Goal: Transaction & Acquisition: Obtain resource

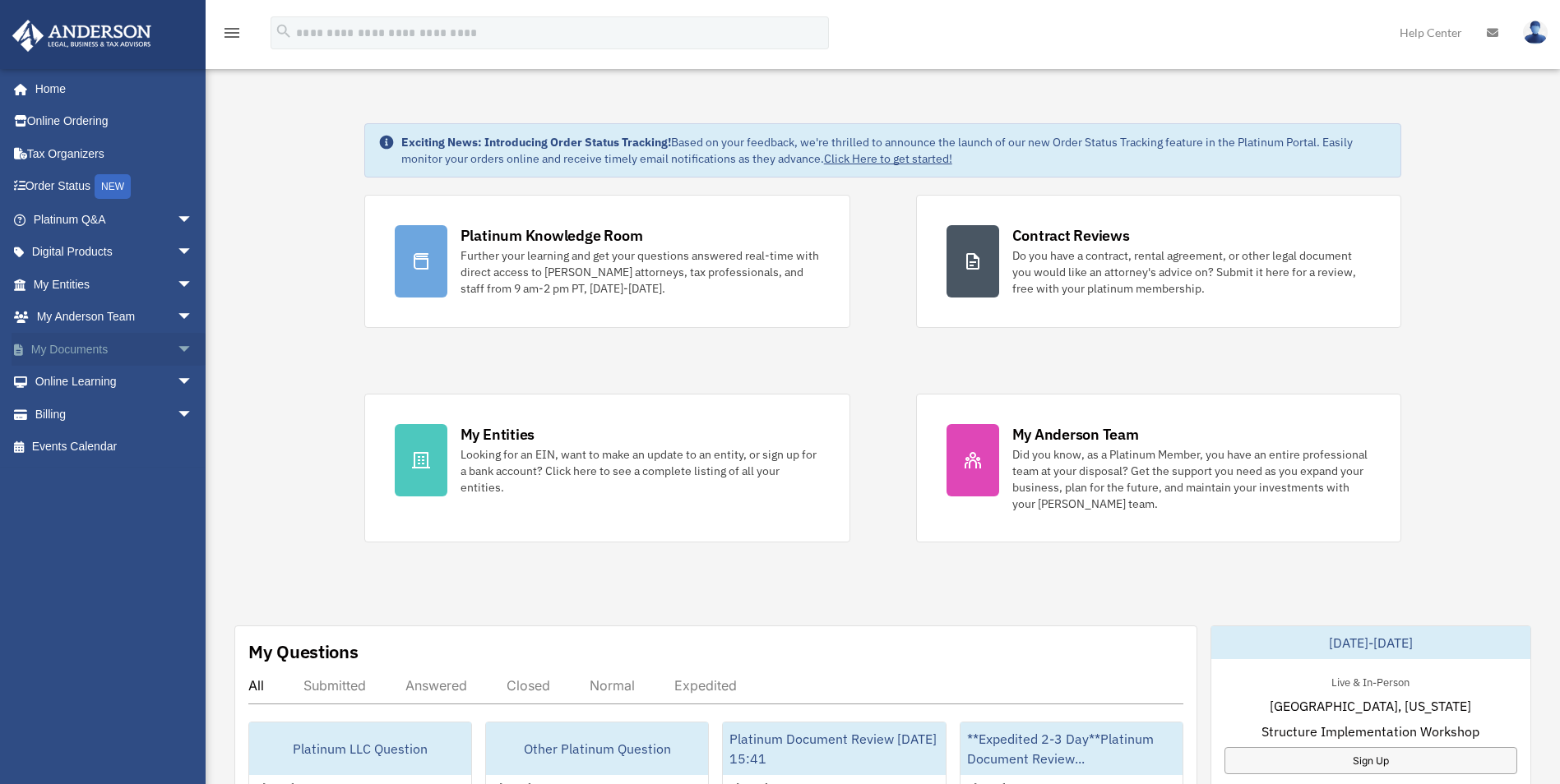
click at [74, 351] on link "My Documents arrow_drop_down" at bounding box center [115, 349] width 206 height 33
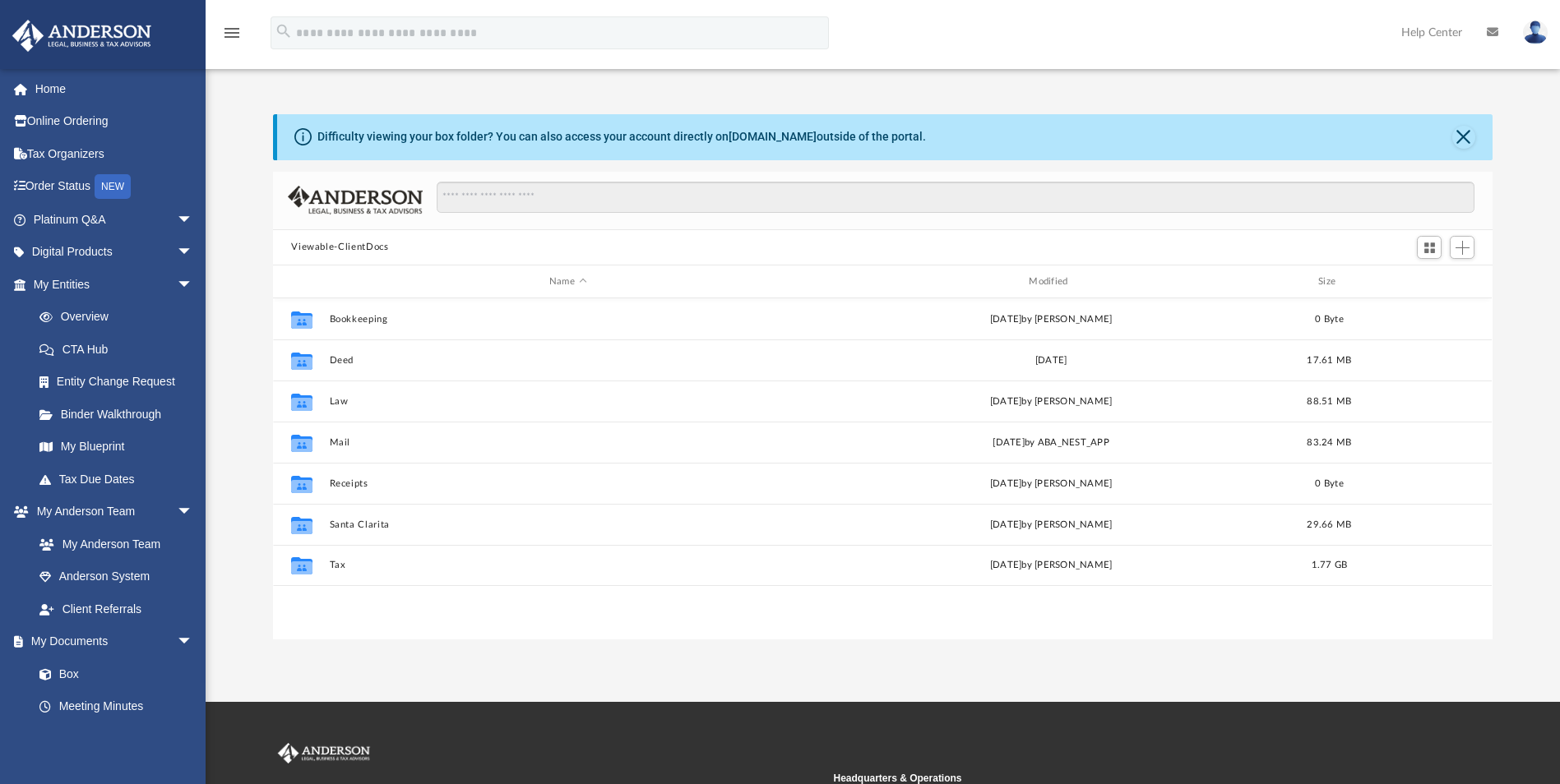
scroll to position [361, 1207]
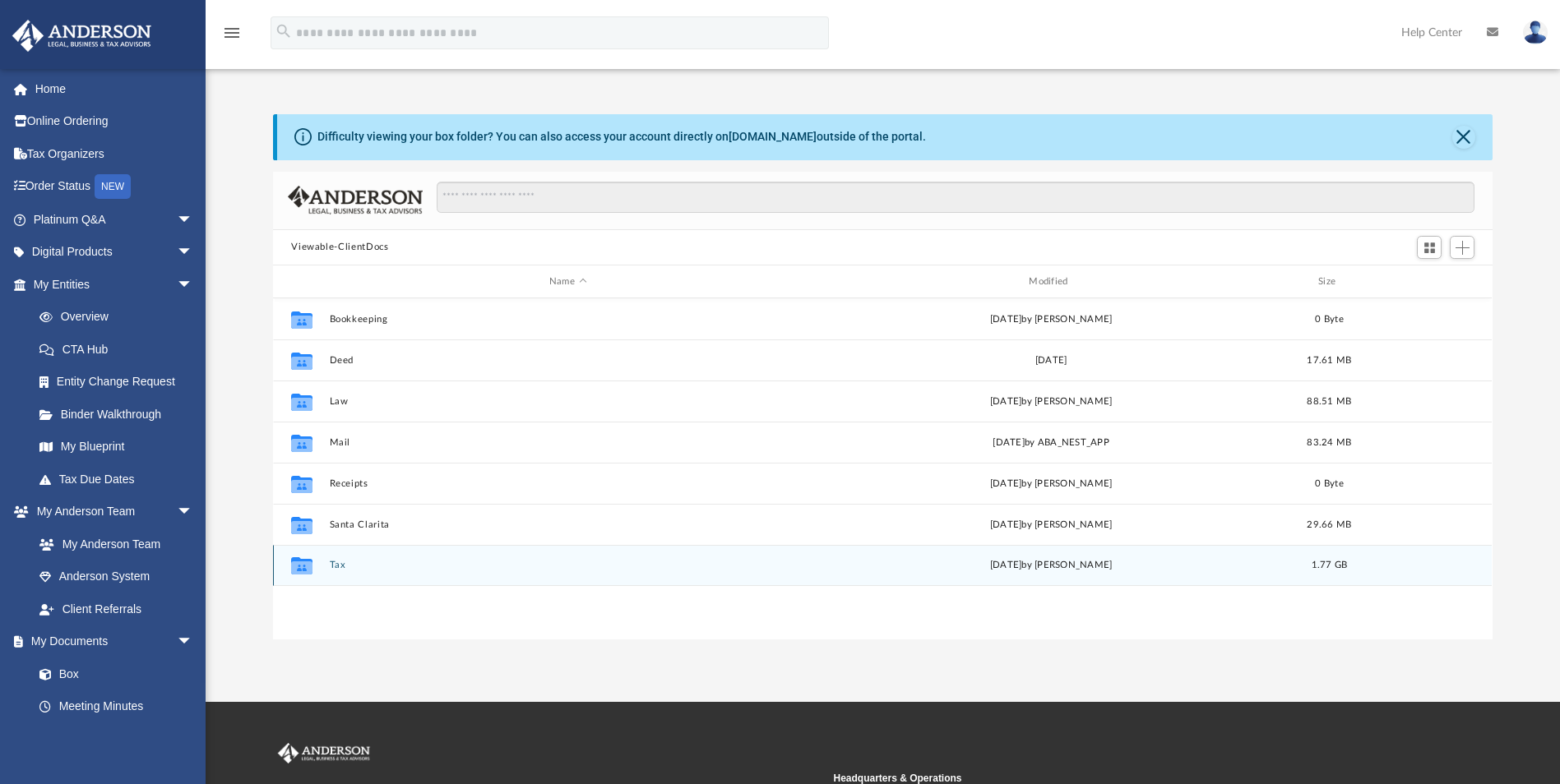
click at [338, 566] on button "Tax" at bounding box center [568, 566] width 476 height 11
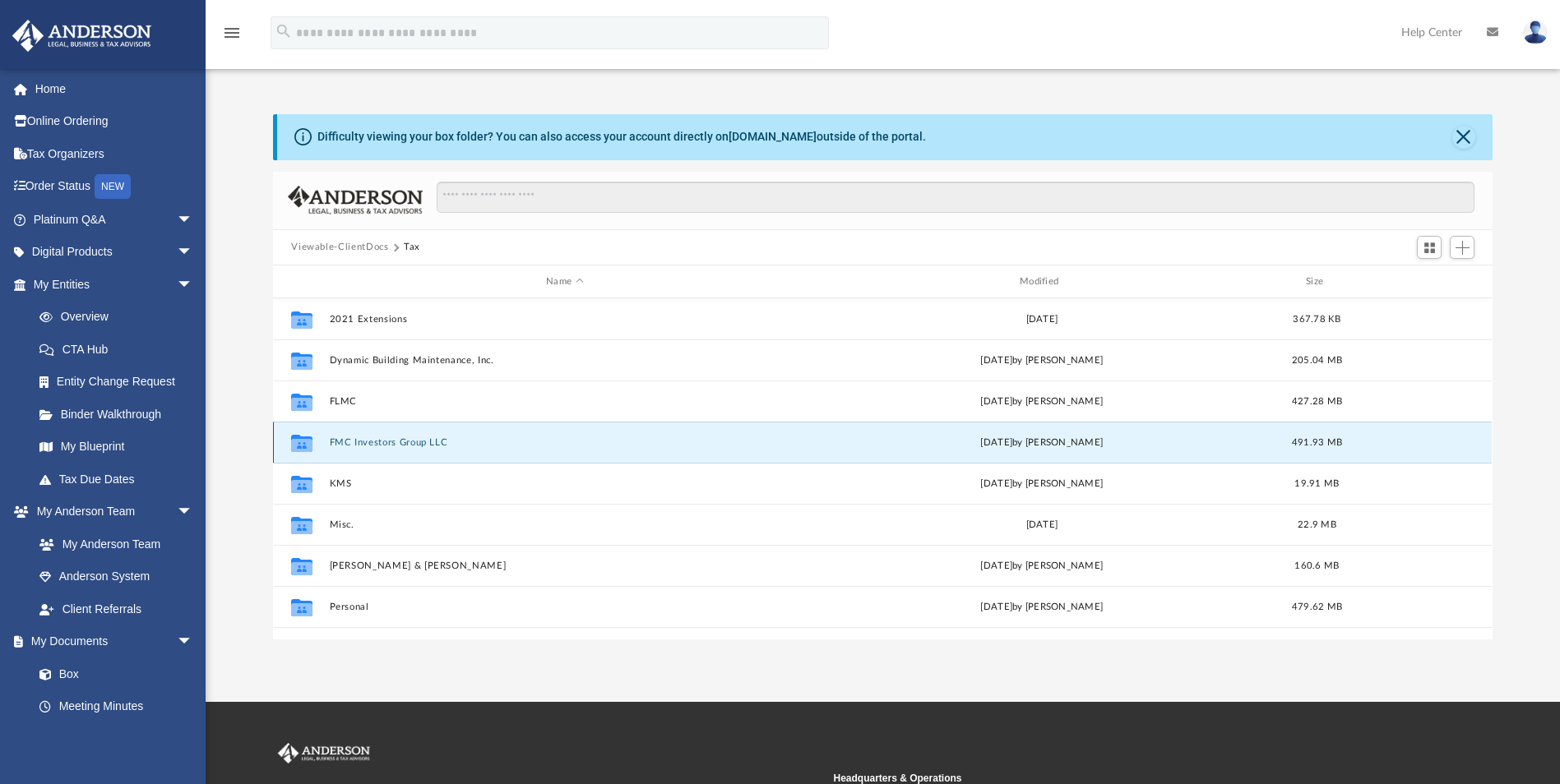
click at [340, 440] on button "FMC Investors Group LLC" at bounding box center [564, 442] width 470 height 11
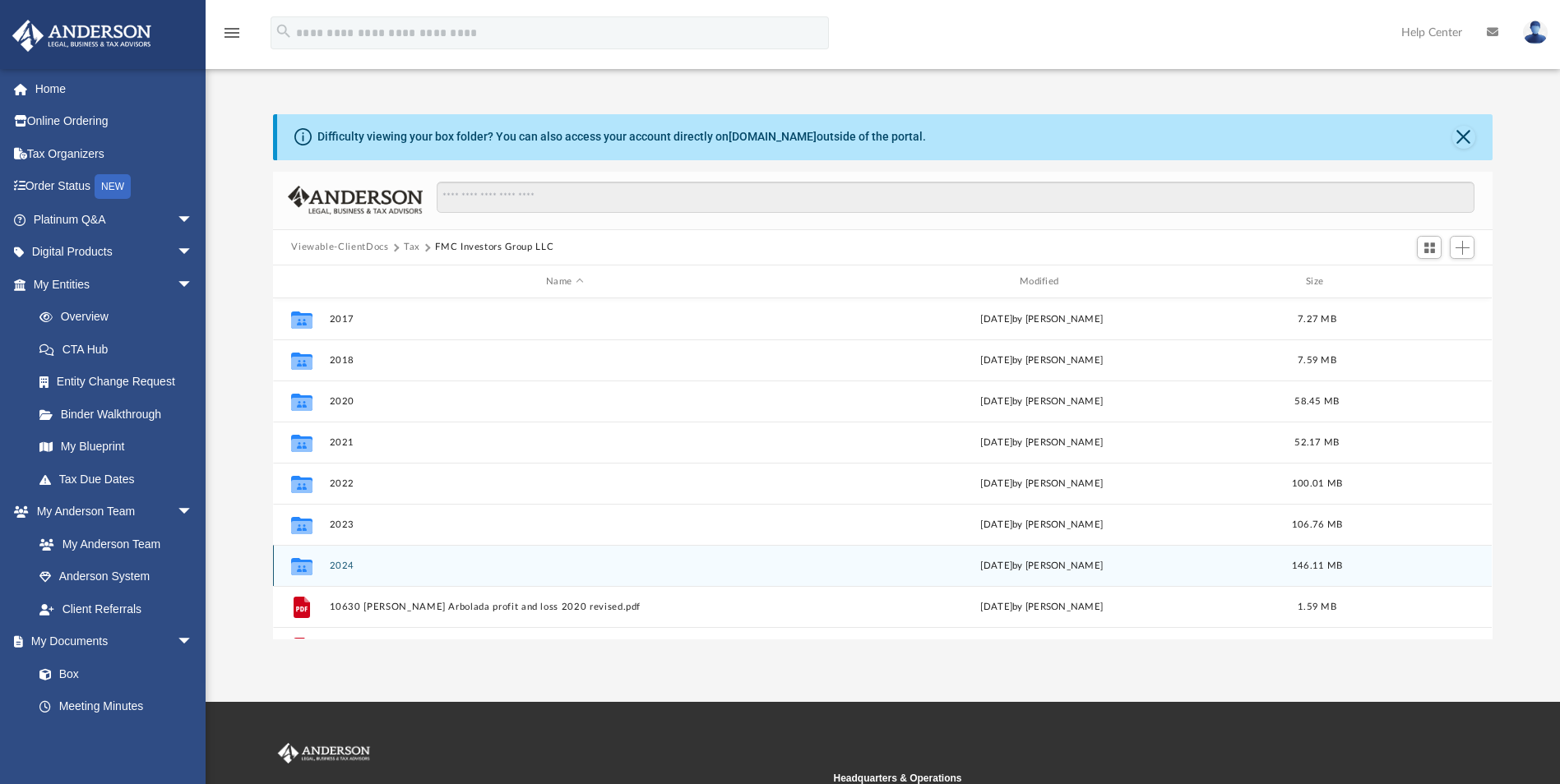
click at [345, 560] on button "2024" at bounding box center [564, 566] width 470 height 11
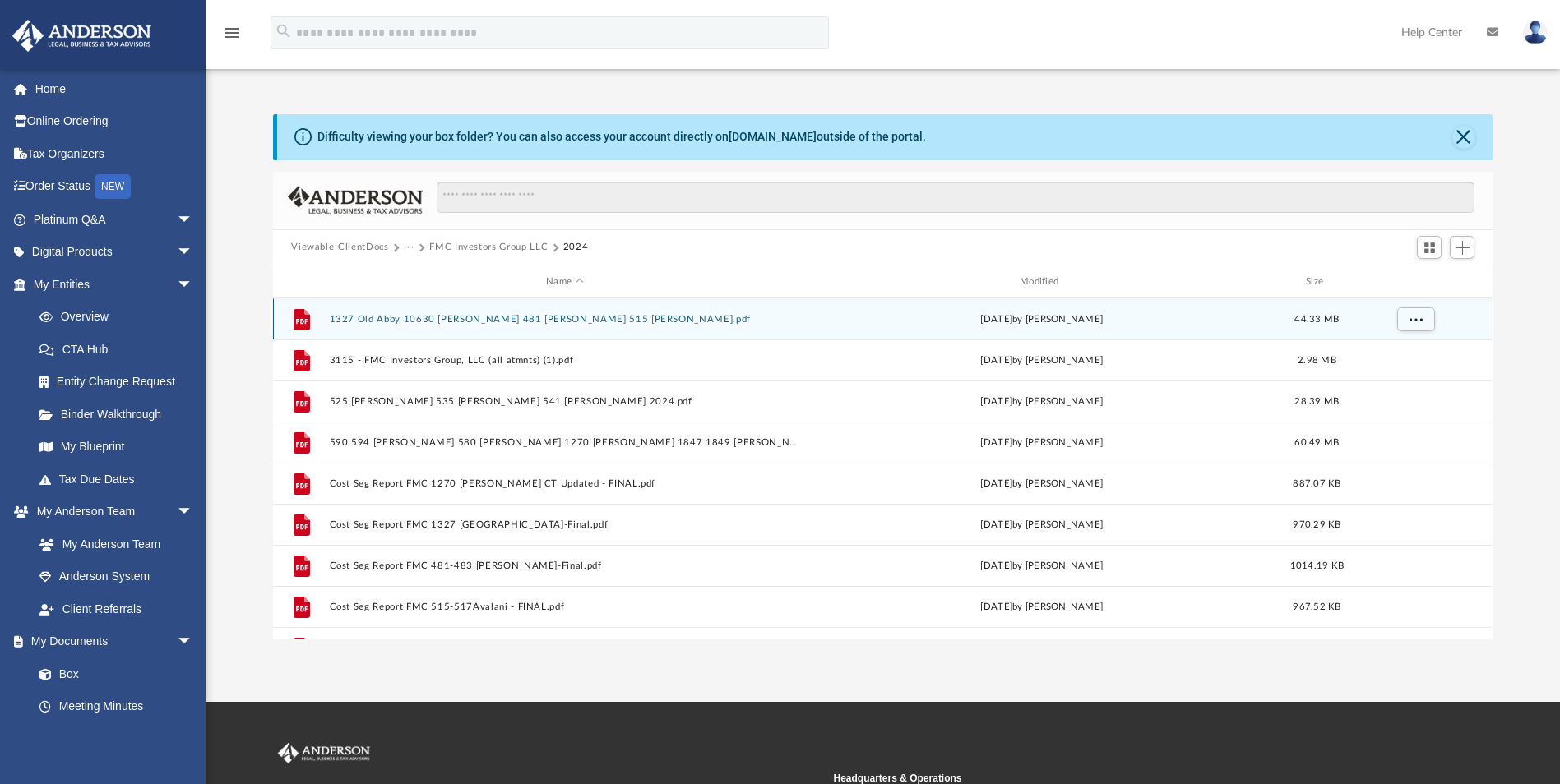
click at [524, 328] on div "File 1327 Old Abby 10630 [PERSON_NAME] 481 [PERSON_NAME] 515 [PERSON_NAME].pdf …" at bounding box center [881, 319] width 1218 height 41
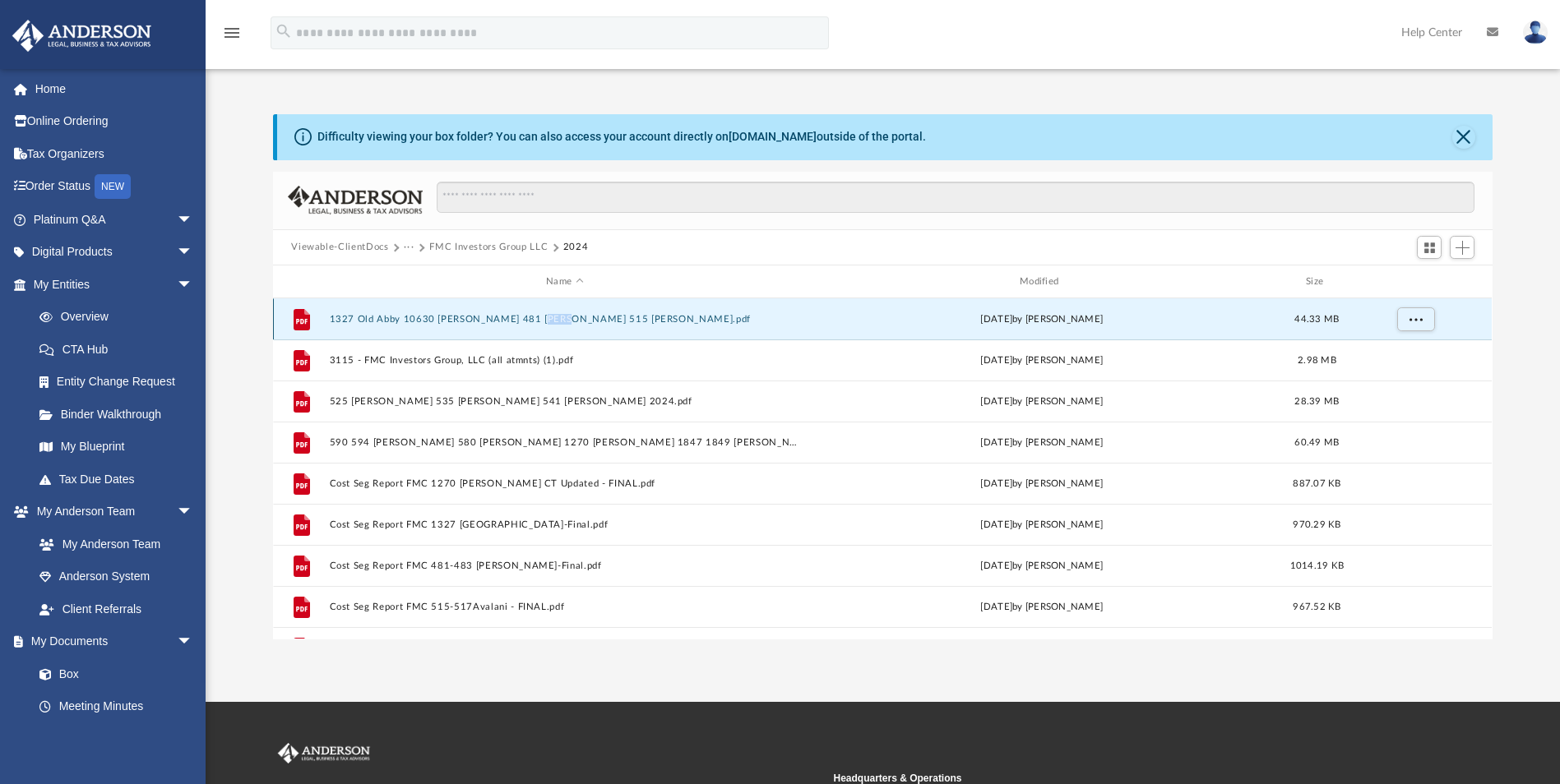
click at [524, 328] on div "File 1327 Old Abby 10630 [PERSON_NAME] 481 [PERSON_NAME] 515 [PERSON_NAME].pdf …" at bounding box center [881, 319] width 1218 height 41
click at [716, 319] on button "1327 Old Abby 10630 [PERSON_NAME] 481 [PERSON_NAME] 515 [PERSON_NAME].pdf" at bounding box center [564, 320] width 470 height 11
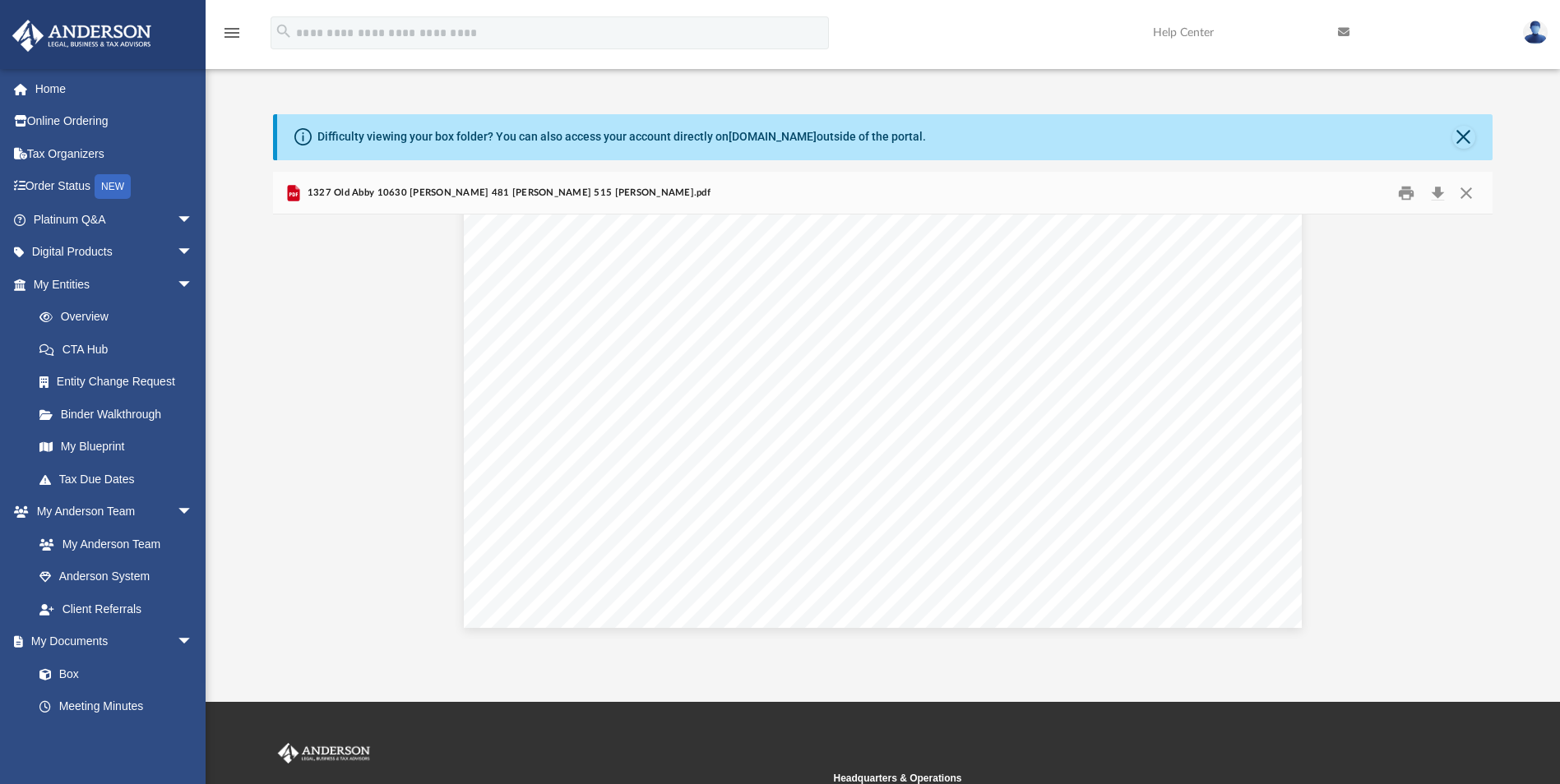
scroll to position [56148, 0]
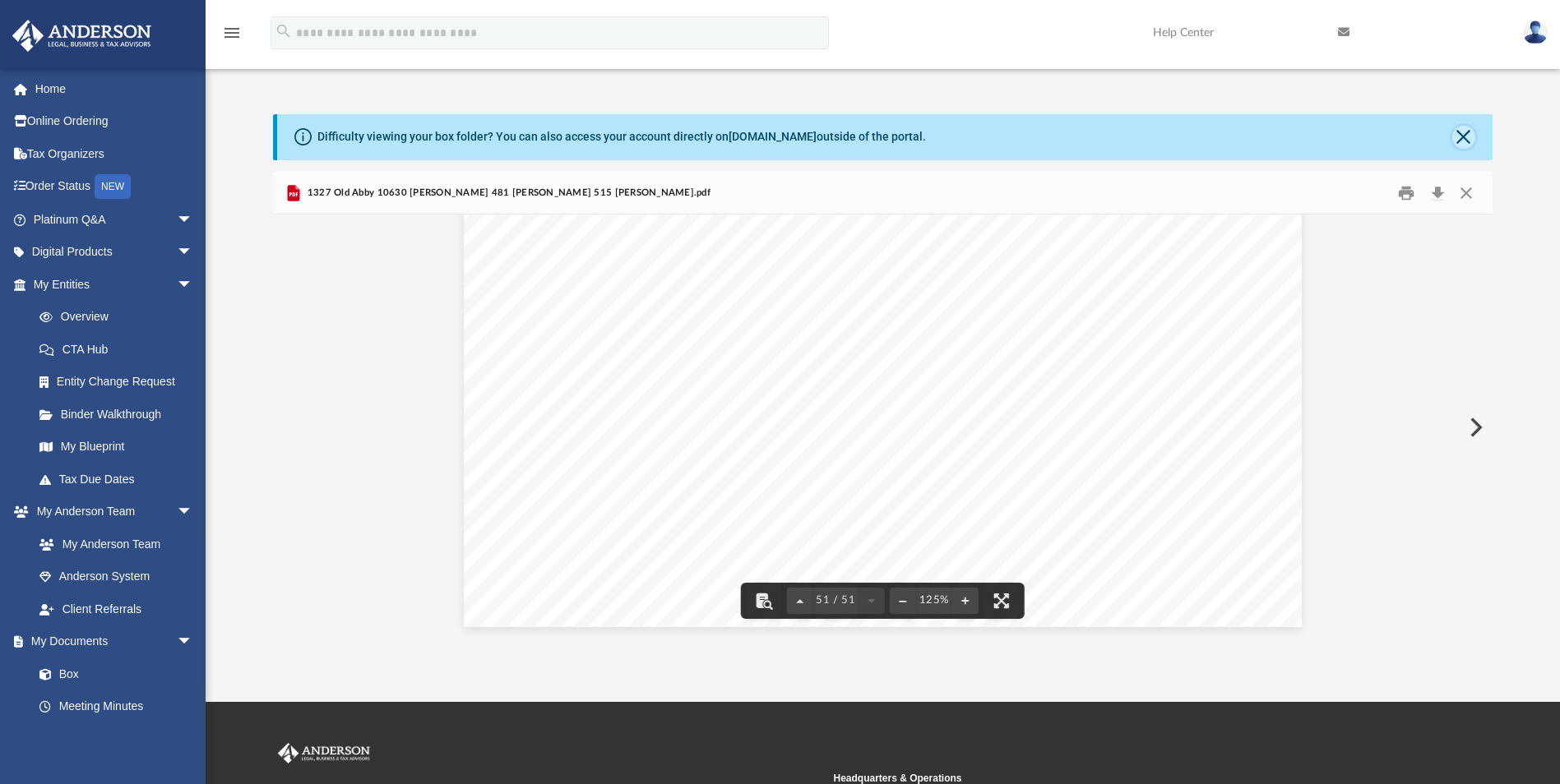
click at [1463, 142] on button "Close" at bounding box center [1463, 138] width 23 height 23
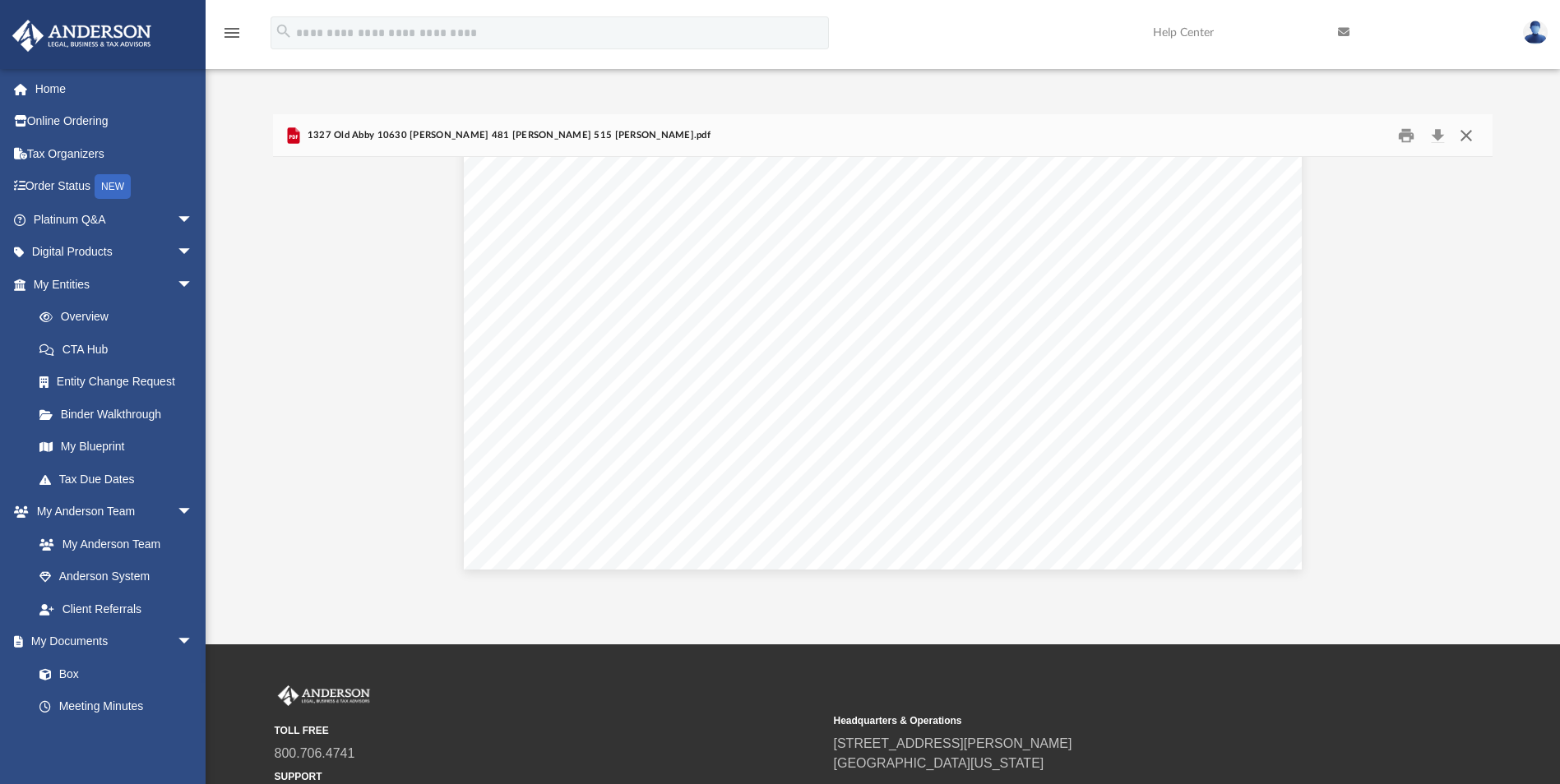
click at [1463, 137] on button "Close" at bounding box center [1465, 135] width 29 height 26
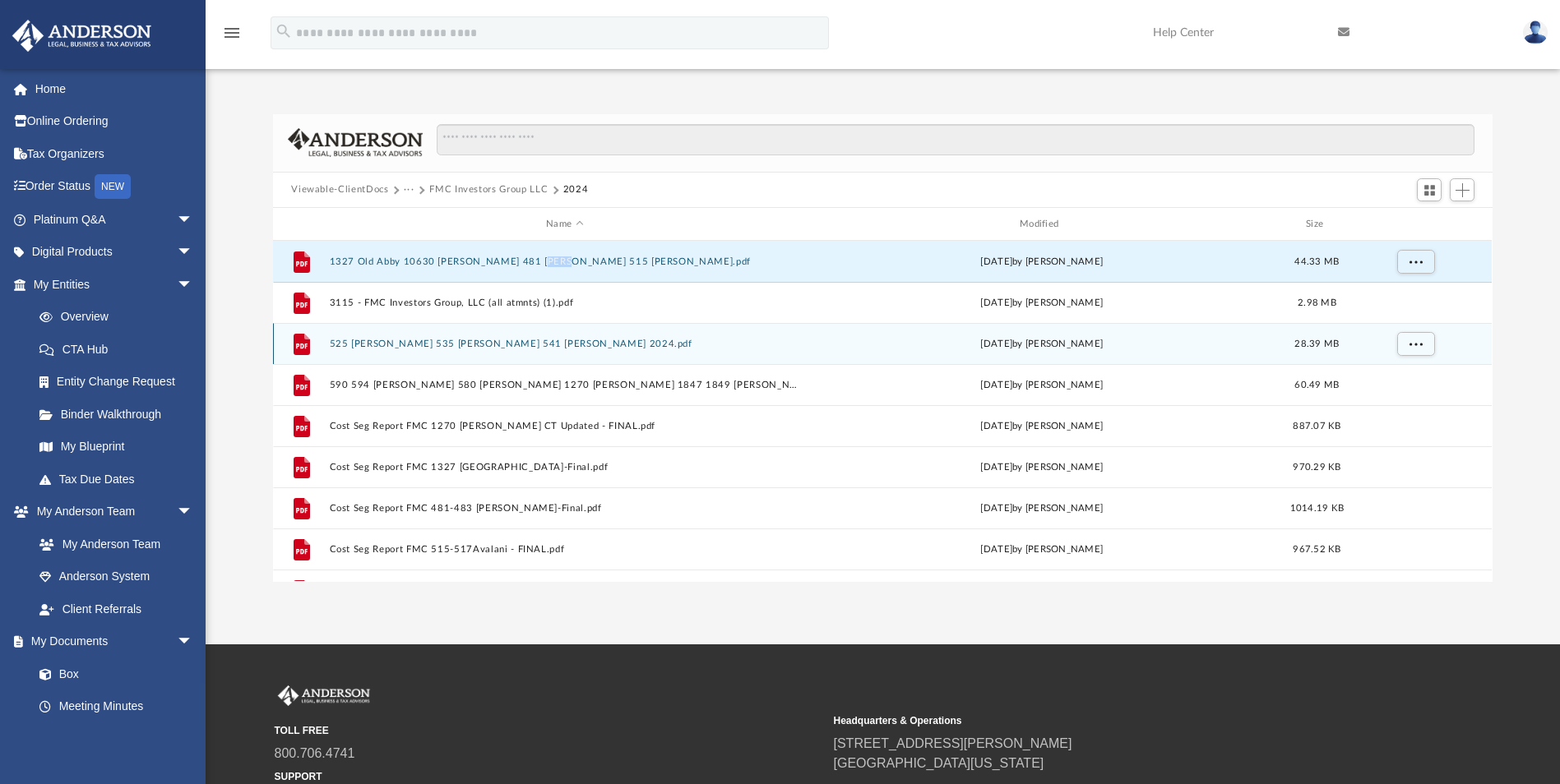
click at [454, 347] on button "525 [PERSON_NAME] 535 [PERSON_NAME] 541 [PERSON_NAME] 2024.pdf" at bounding box center [564, 344] width 470 height 11
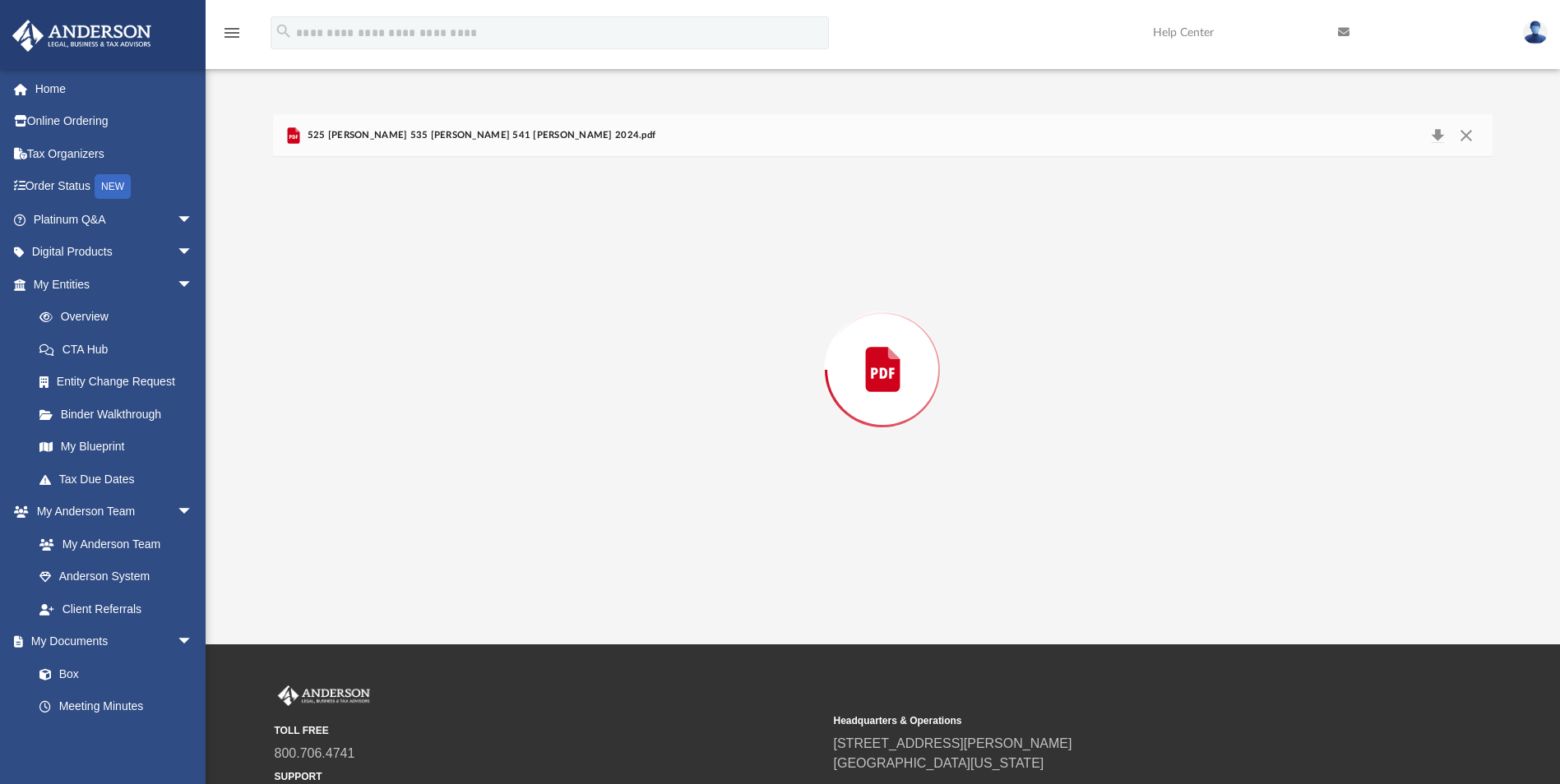
click at [454, 347] on div "Preview" at bounding box center [881, 369] width 1218 height 424
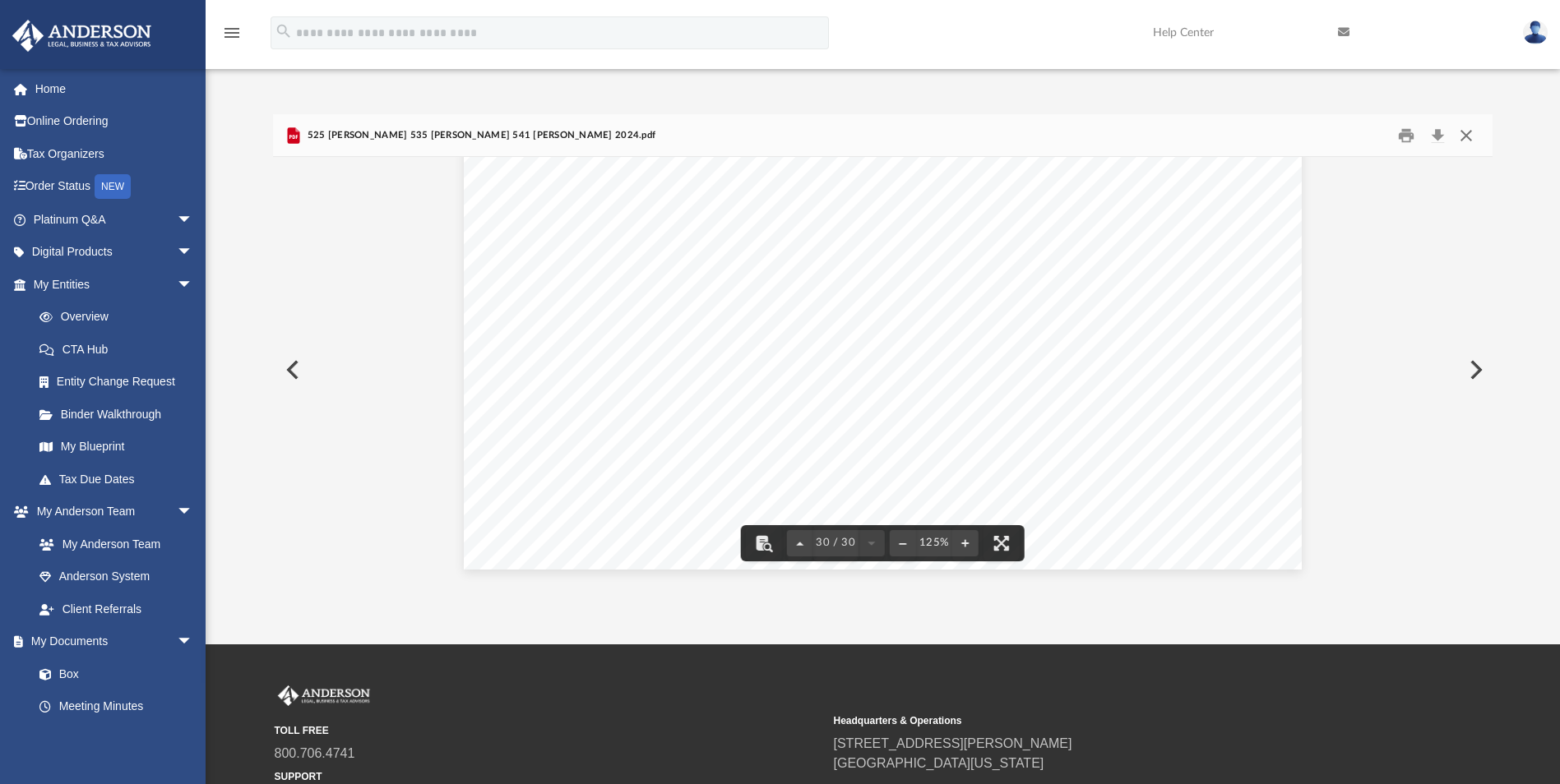
click at [1463, 134] on button "Close" at bounding box center [1465, 135] width 29 height 26
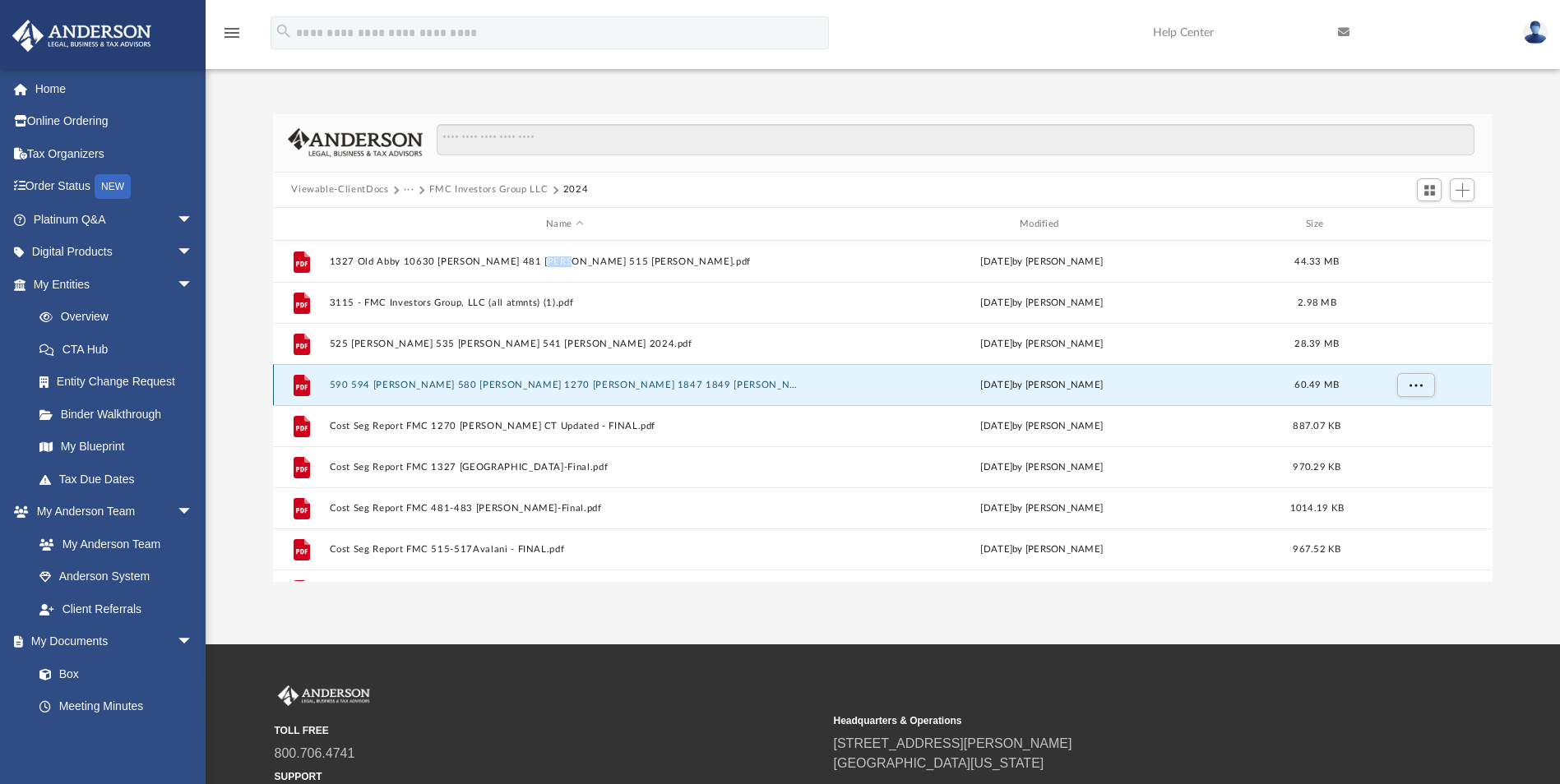
click at [667, 384] on button "590 594 [PERSON_NAME] 580 [PERSON_NAME] 1270 [PERSON_NAME] 1847 1849 [PERSON_NA…" at bounding box center [564, 385] width 470 height 11
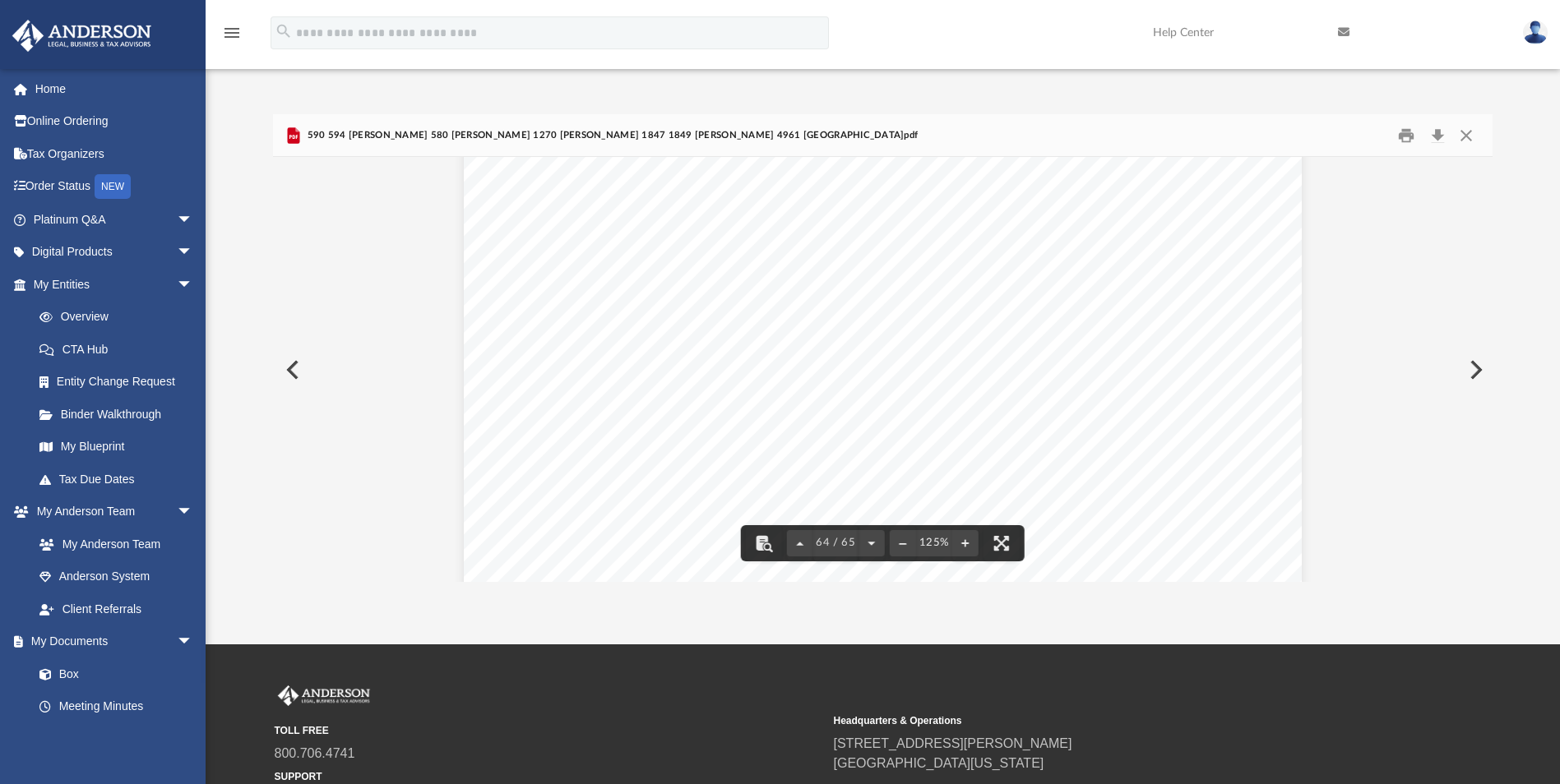
scroll to position [70527, 0]
click at [1468, 139] on button "Close" at bounding box center [1465, 135] width 29 height 26
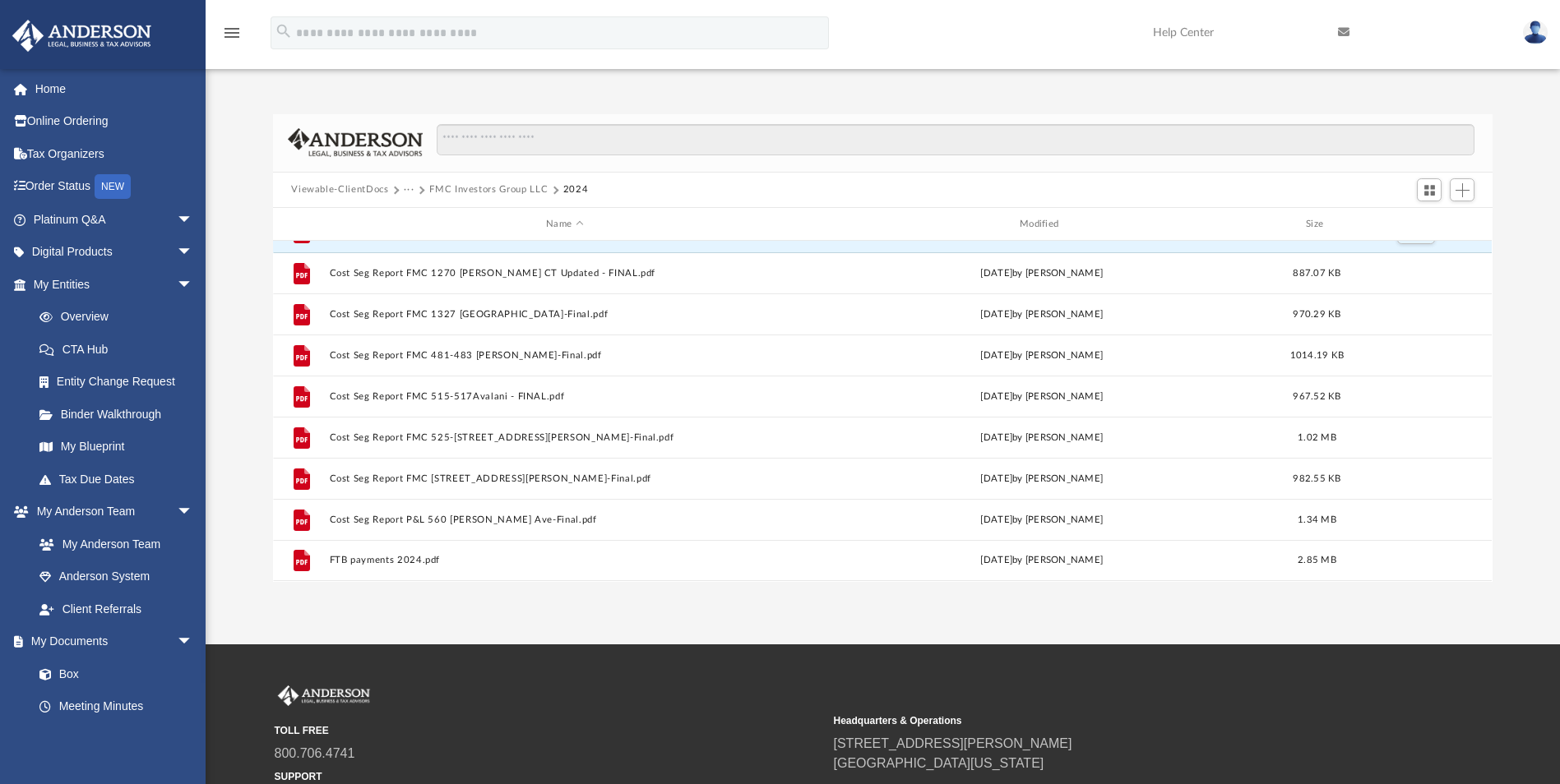
scroll to position [0, 0]
